Goal: Check status

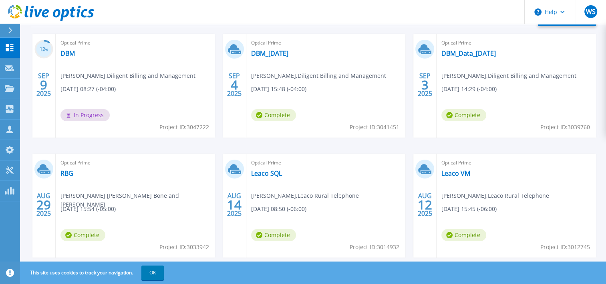
scroll to position [160, 0]
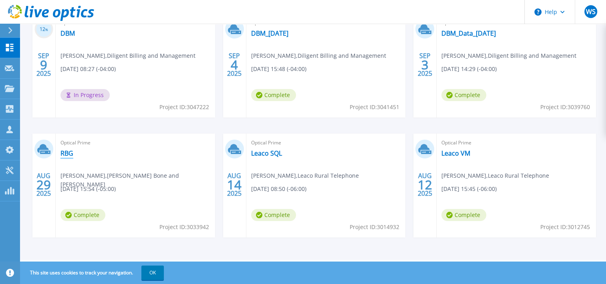
click at [63, 151] on link "RBG" at bounding box center [66, 153] width 13 height 8
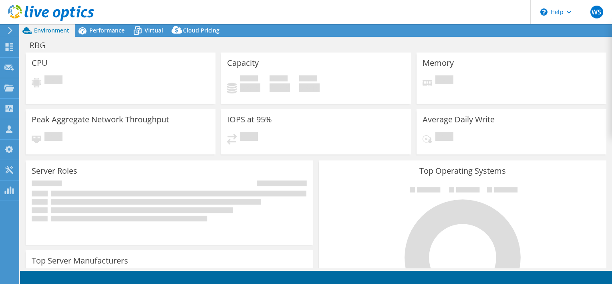
select select "USWest"
select select "USD"
